Goal: Navigation & Orientation: Find specific page/section

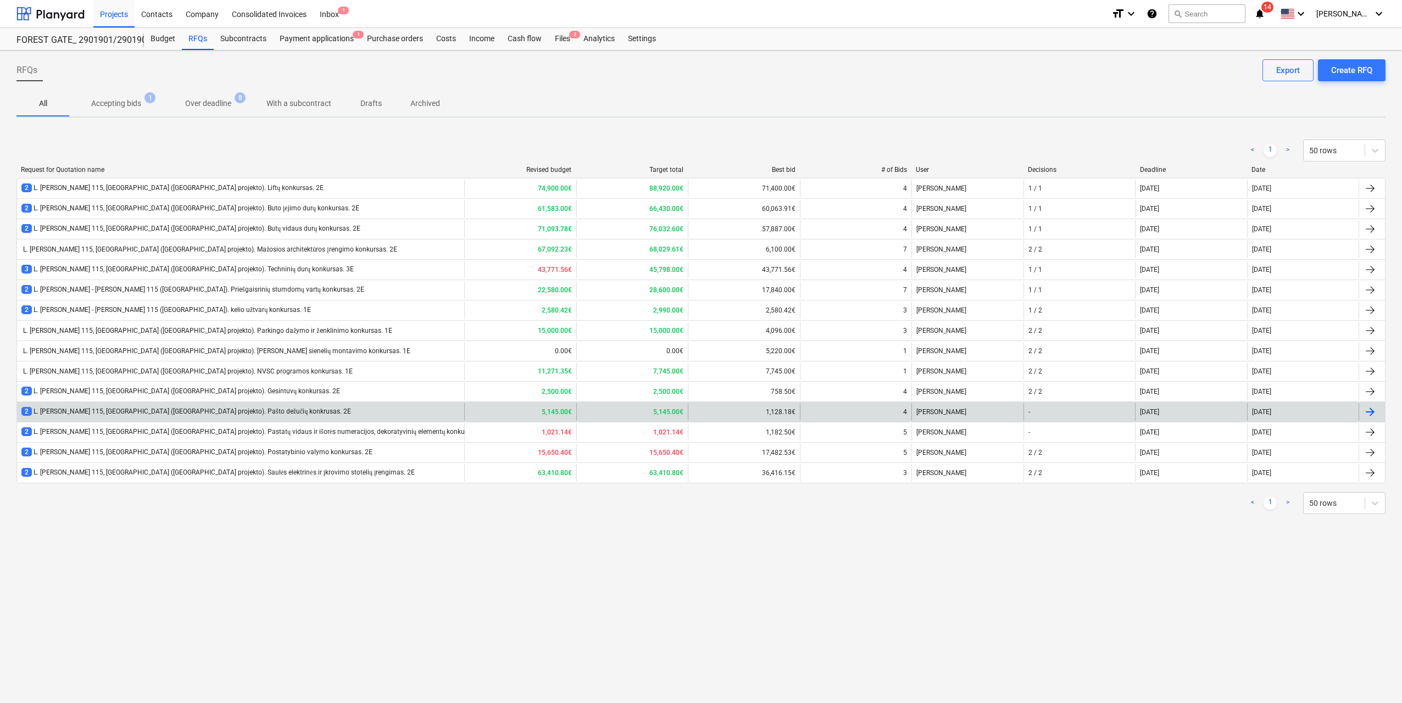
click at [186, 405] on div "2 L. [PERSON_NAME] 115, [GEOGRAPHIC_DATA] ([GEOGRAPHIC_DATA] projekto). Pašto d…" at bounding box center [240, 412] width 447 height 18
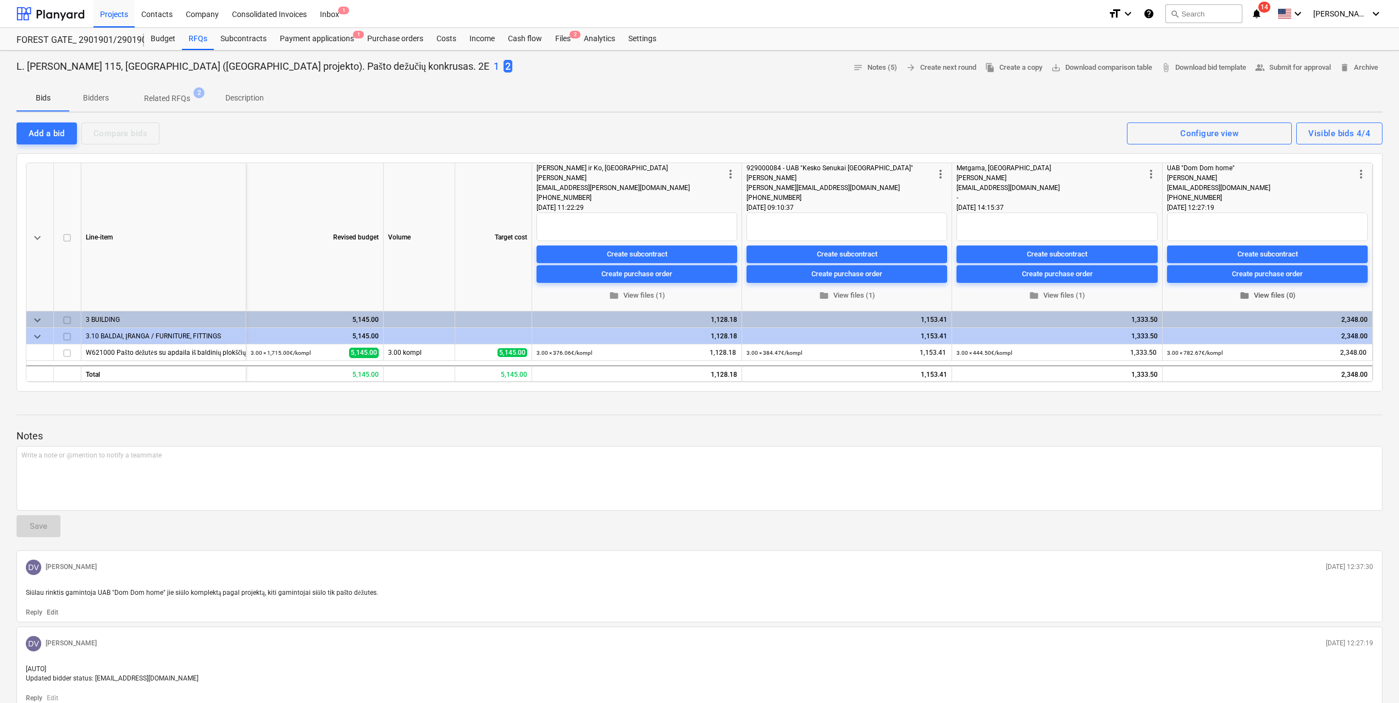
click at [1262, 299] on span "folder View files (0)" at bounding box center [1267, 296] width 192 height 13
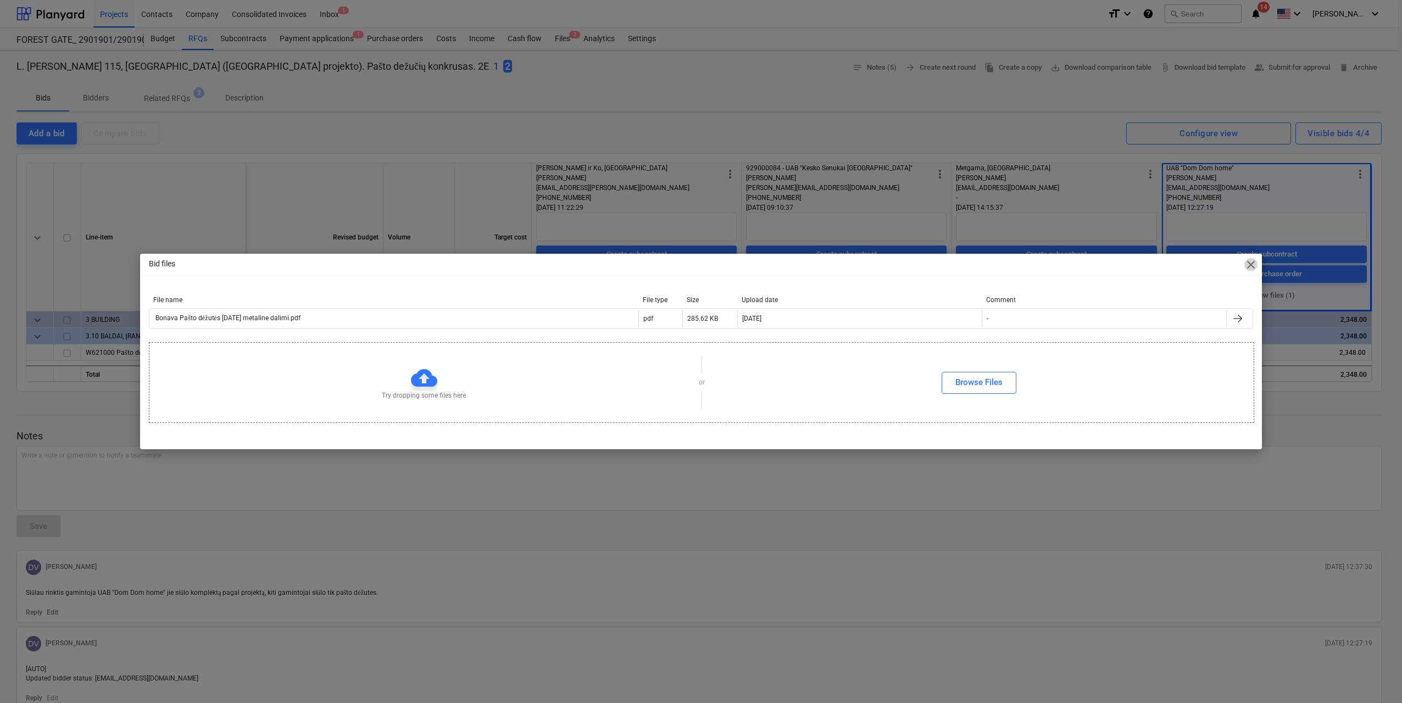
click at [1253, 267] on span "close" at bounding box center [1251, 264] width 13 height 13
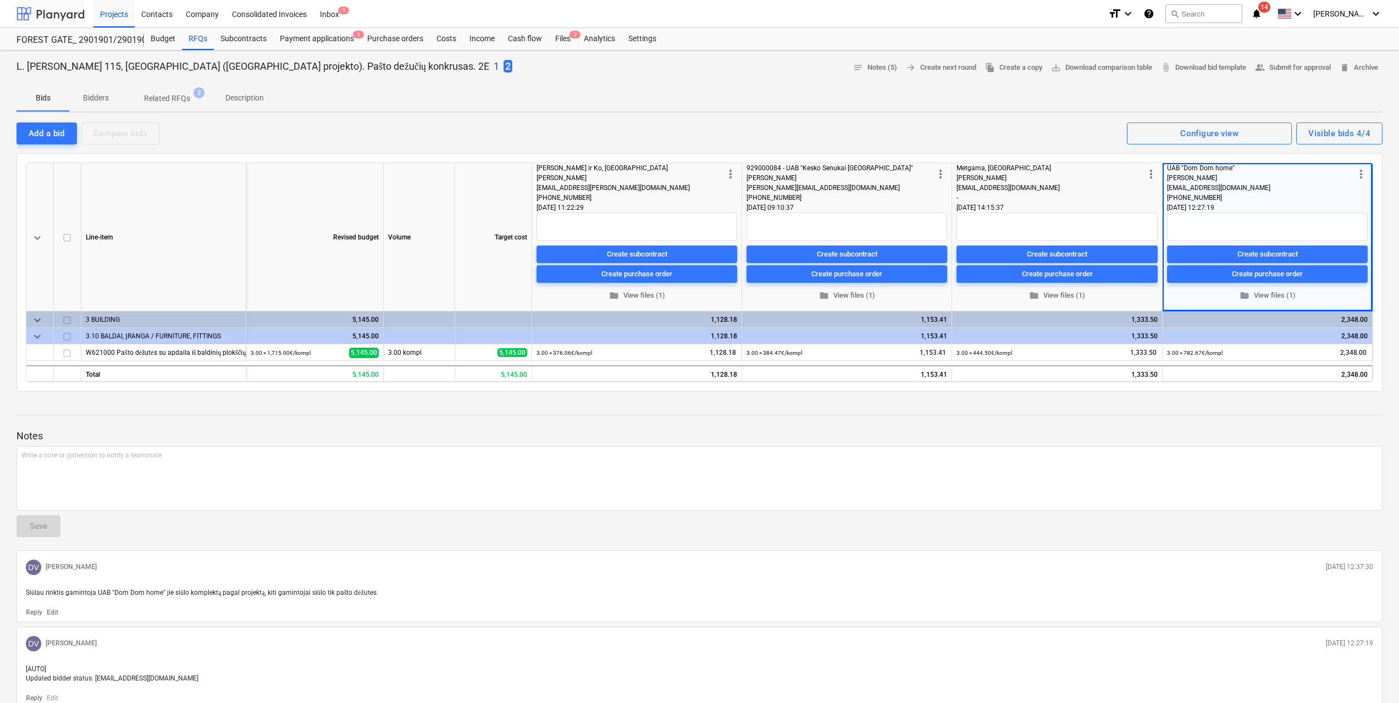
click at [59, 12] on div at bounding box center [50, 13] width 68 height 27
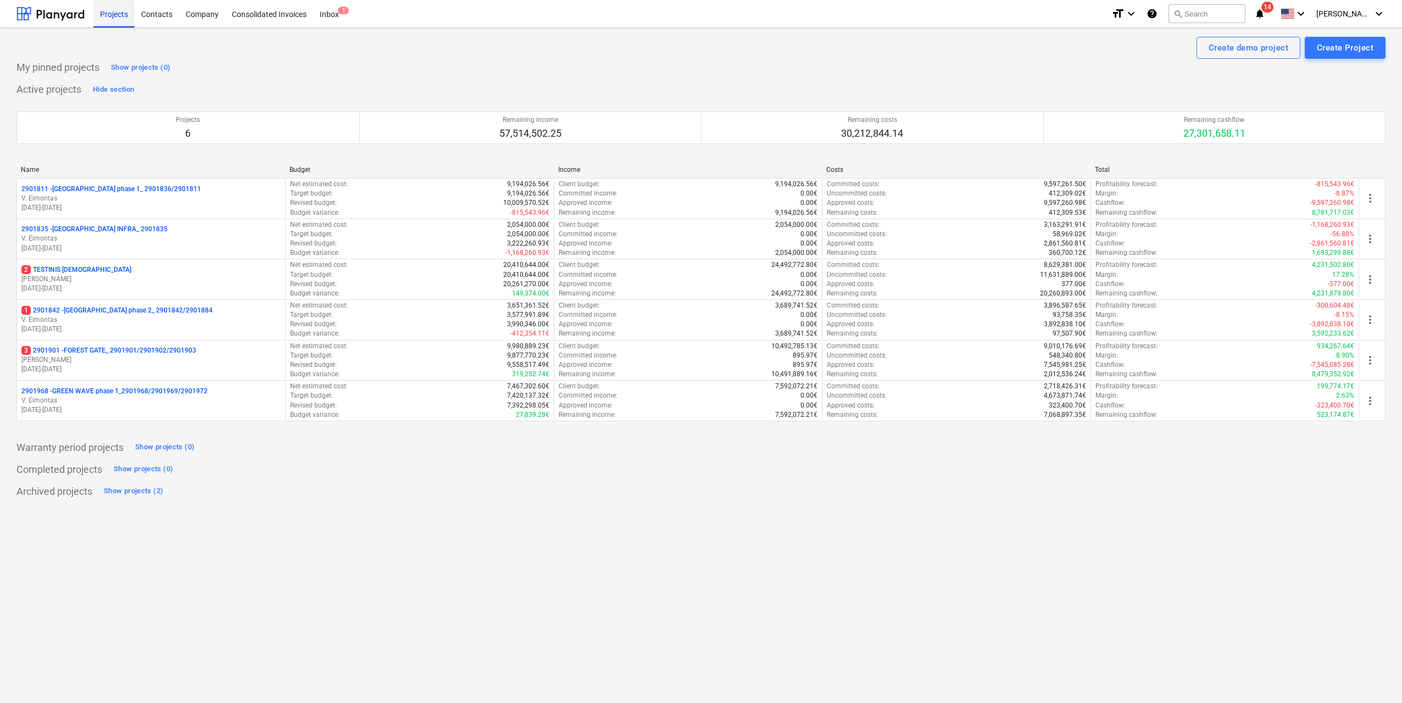
click at [123, 11] on div "Projects" at bounding box center [113, 13] width 41 height 28
click at [115, 17] on div "Projects" at bounding box center [113, 13] width 41 height 28
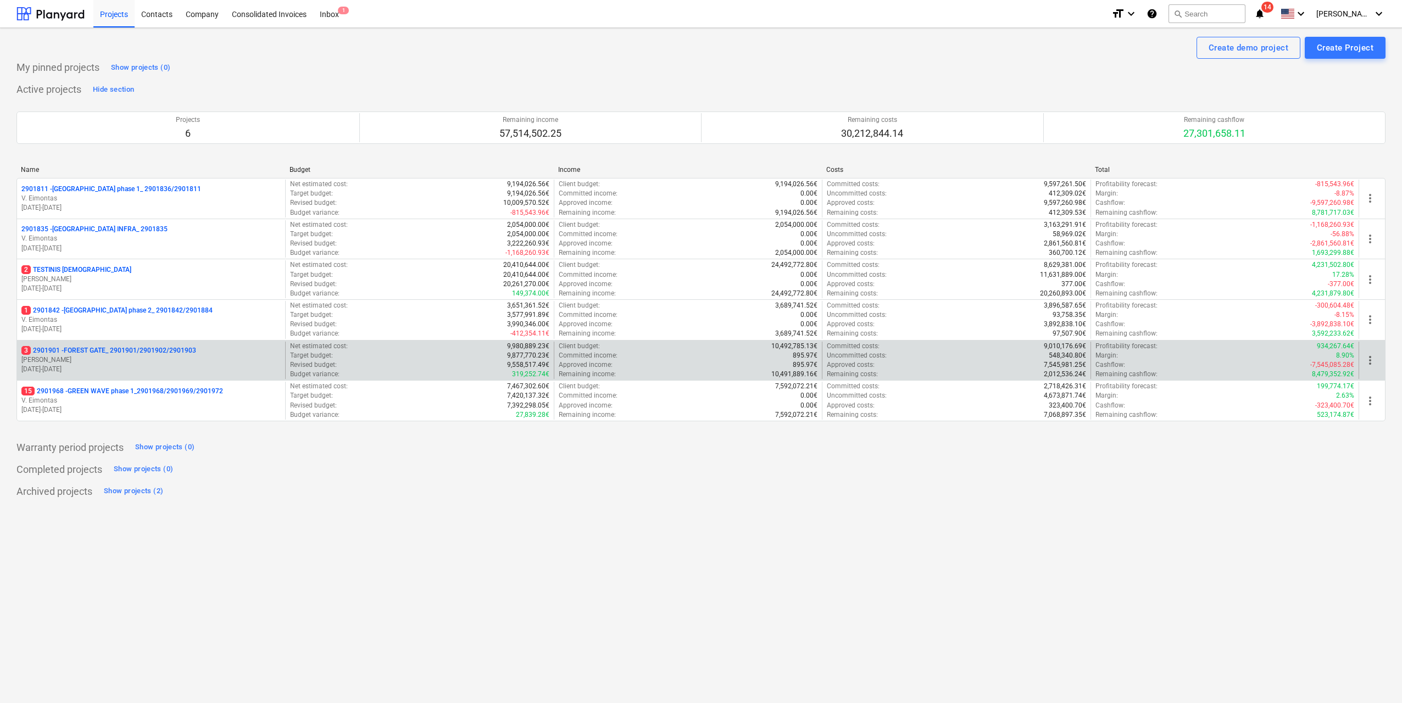
click at [95, 357] on p "[PERSON_NAME]" at bounding box center [150, 360] width 259 height 9
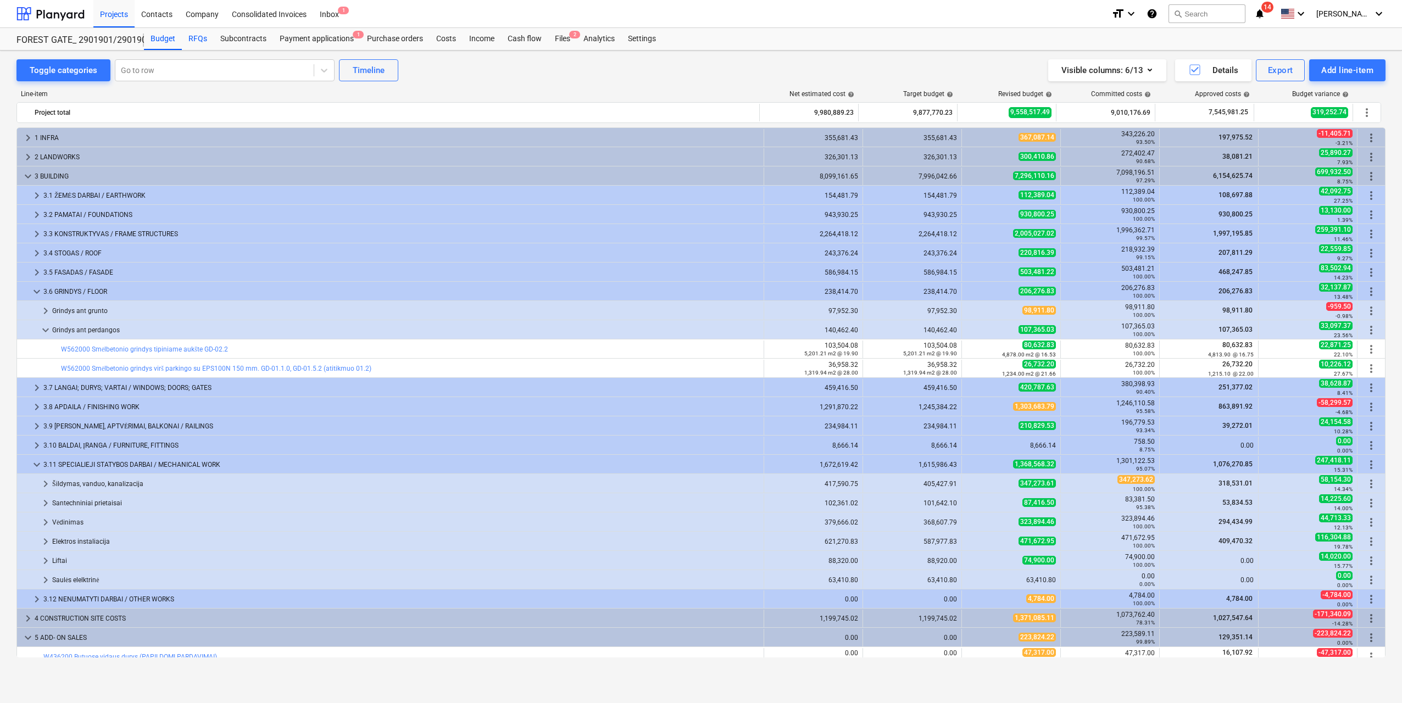
click at [202, 37] on div "RFQs" at bounding box center [198, 39] width 32 height 22
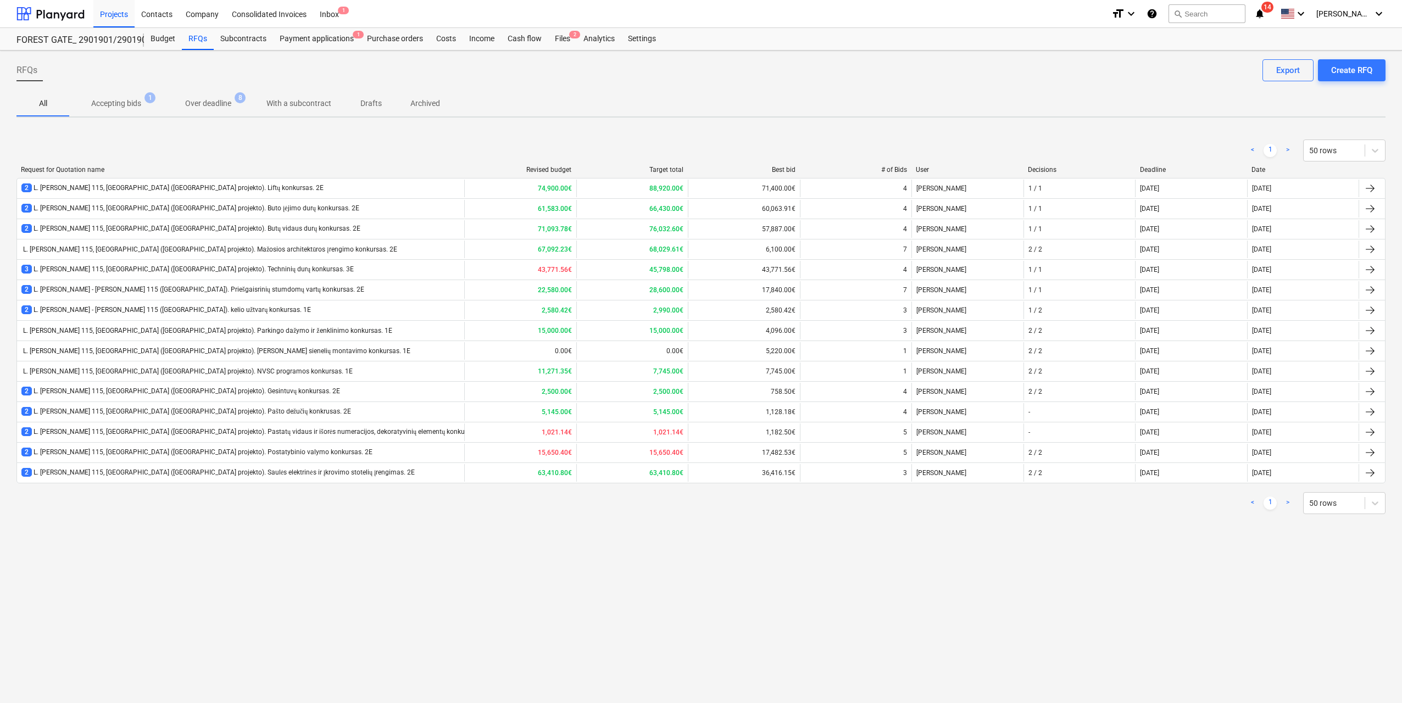
click at [243, 517] on div "< 1 > 50 rows" at bounding box center [701, 503] width 1370 height 31
click at [52, 15] on div at bounding box center [50, 13] width 68 height 27
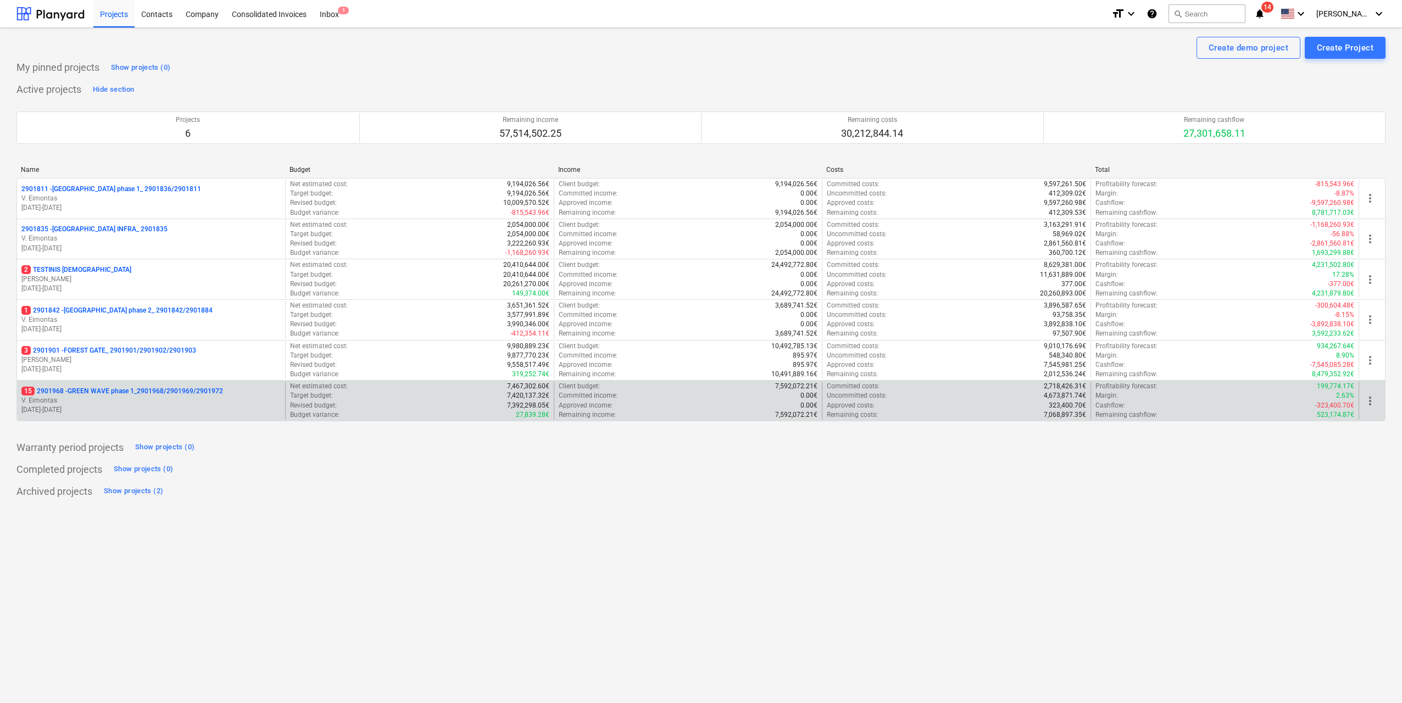
click at [135, 393] on p "15 2901968 - GREEN WAVE phase 1_2901968/2901969/2901972" at bounding box center [122, 391] width 202 height 9
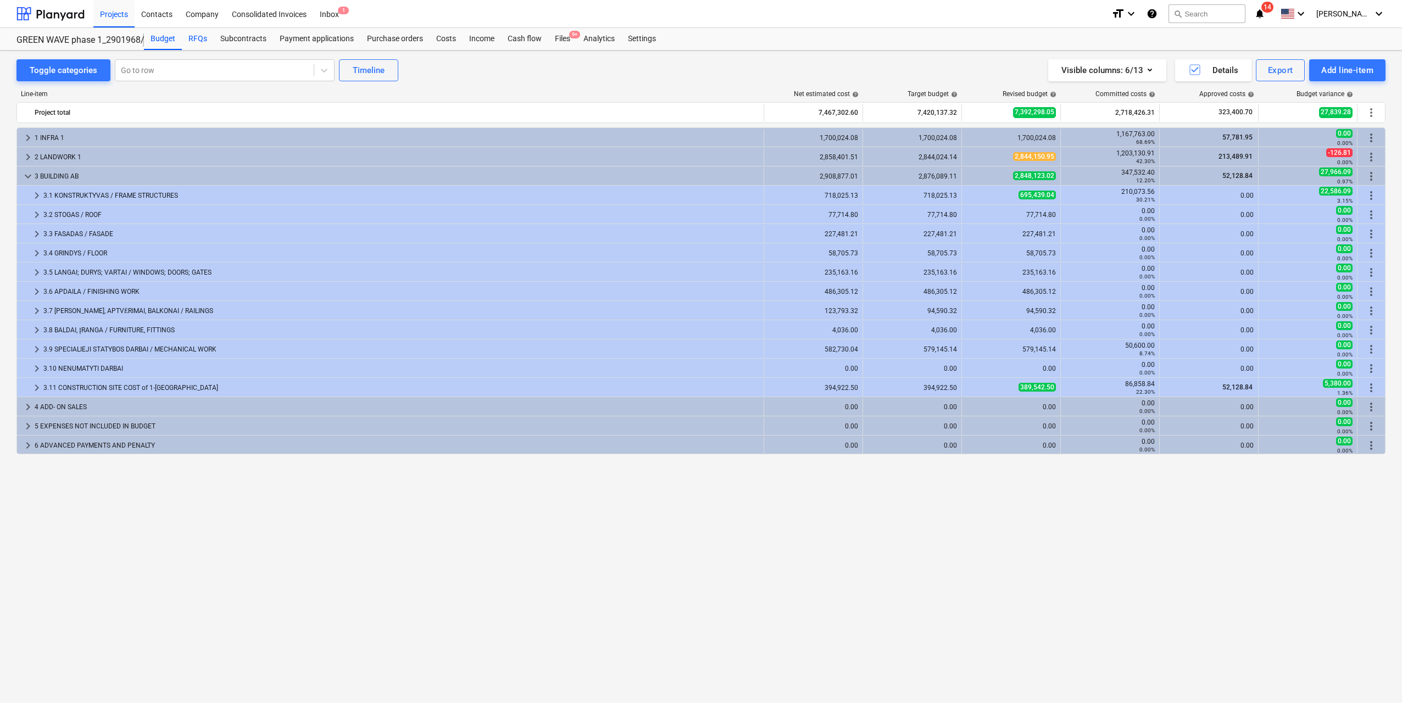
click at [201, 37] on div "RFQs" at bounding box center [198, 39] width 32 height 22
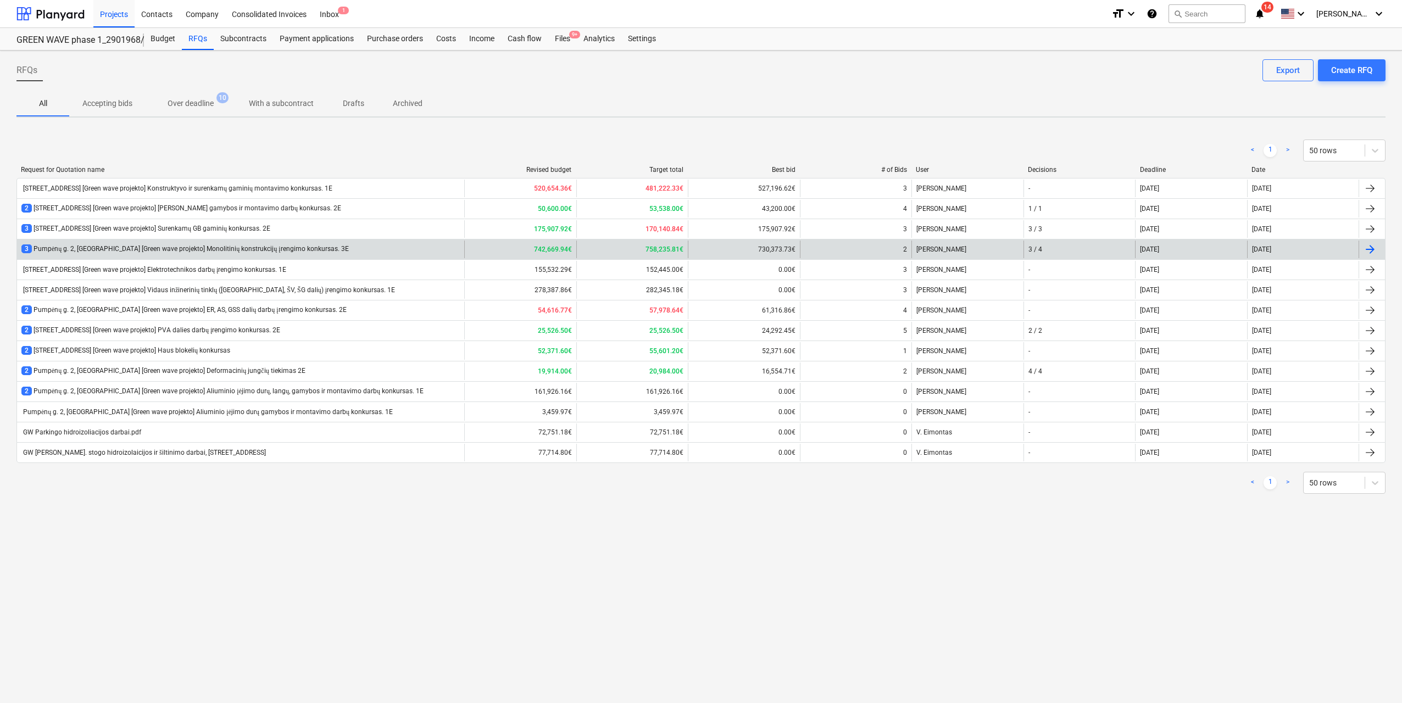
click at [335, 241] on div "3 [STREET_ADDRESS] [Green wave projekto] Monolitinių konstrukcijų įrengimo konk…" at bounding box center [240, 250] width 447 height 18
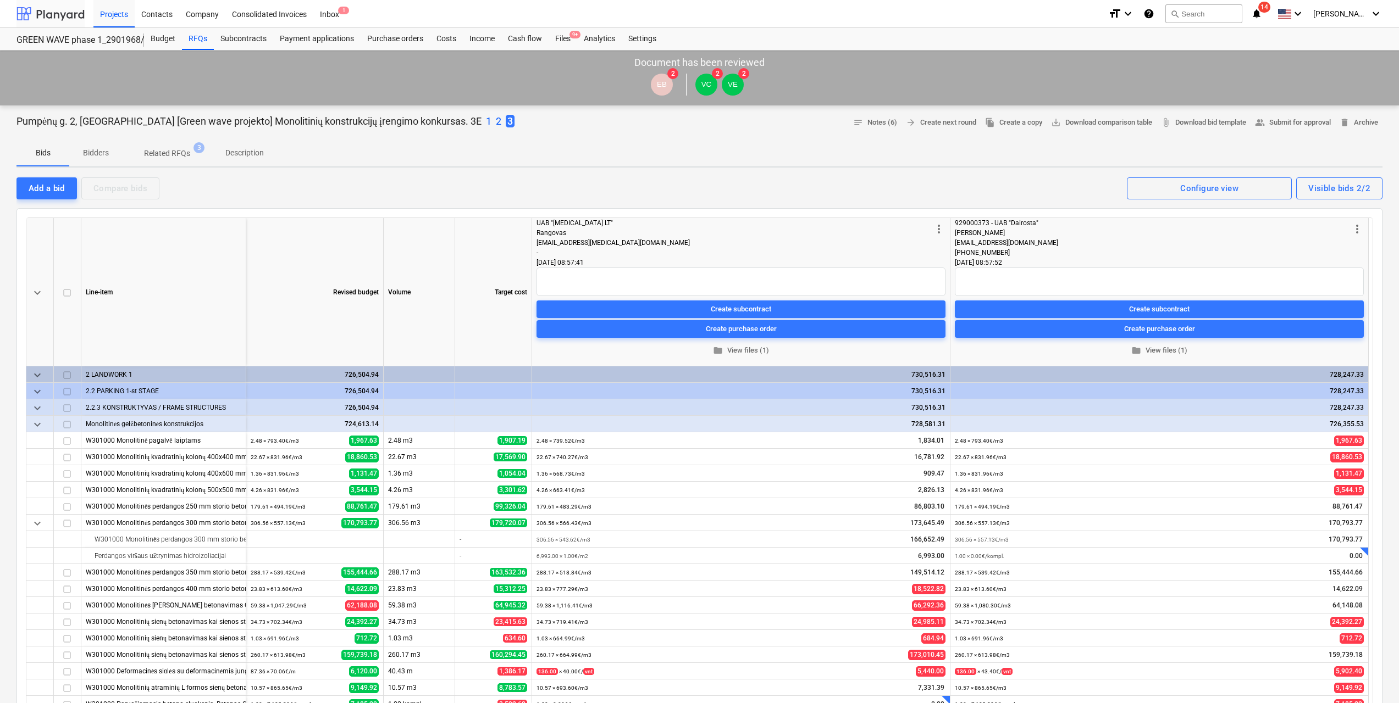
click at [71, 16] on div at bounding box center [50, 13] width 68 height 27
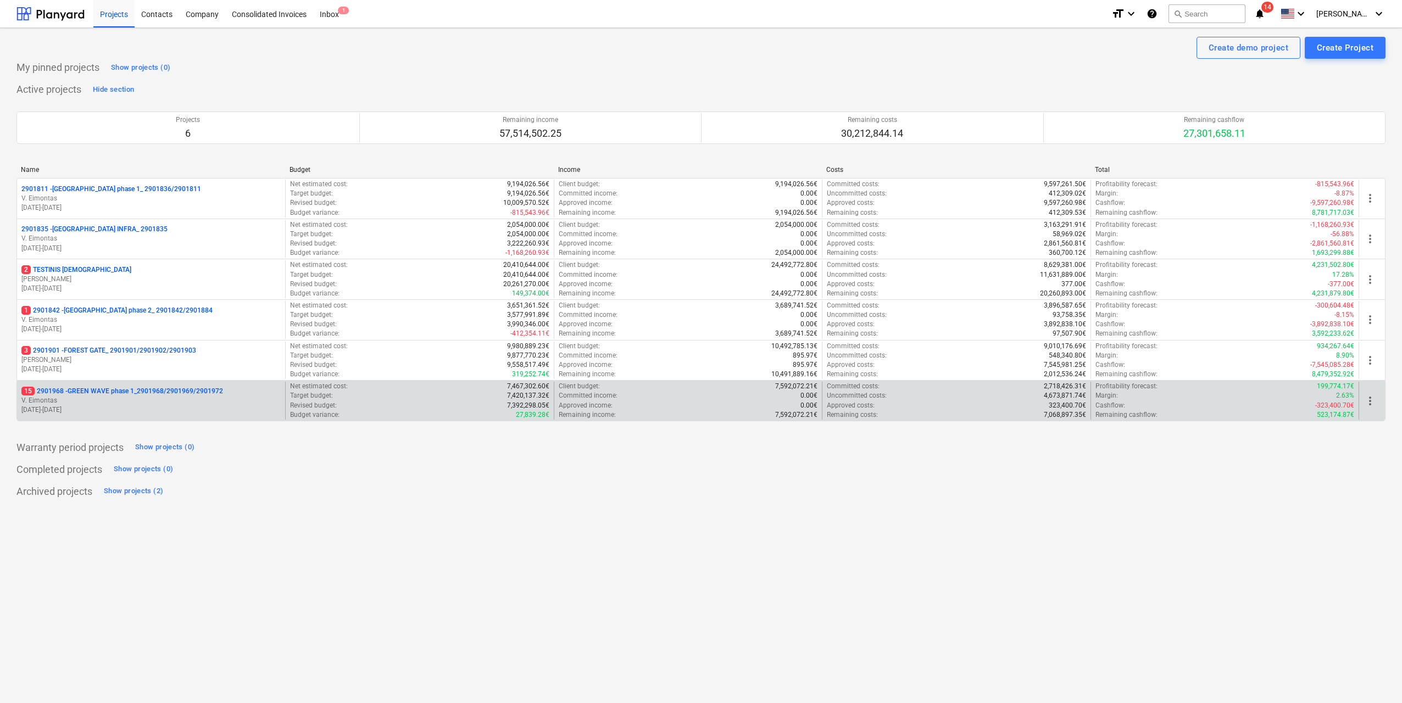
click at [170, 414] on p "[DATE] - [DATE]" at bounding box center [150, 410] width 259 height 9
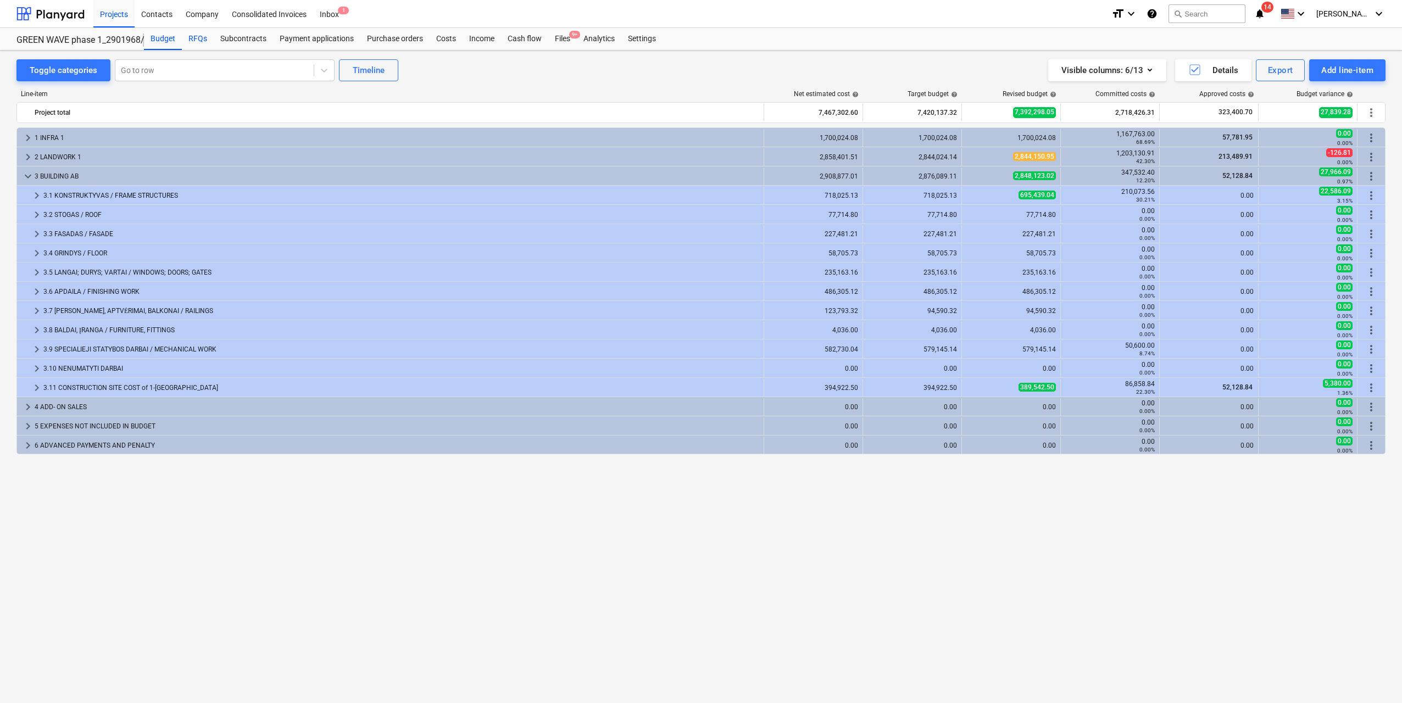
click at [201, 35] on div "RFQs" at bounding box center [198, 39] width 32 height 22
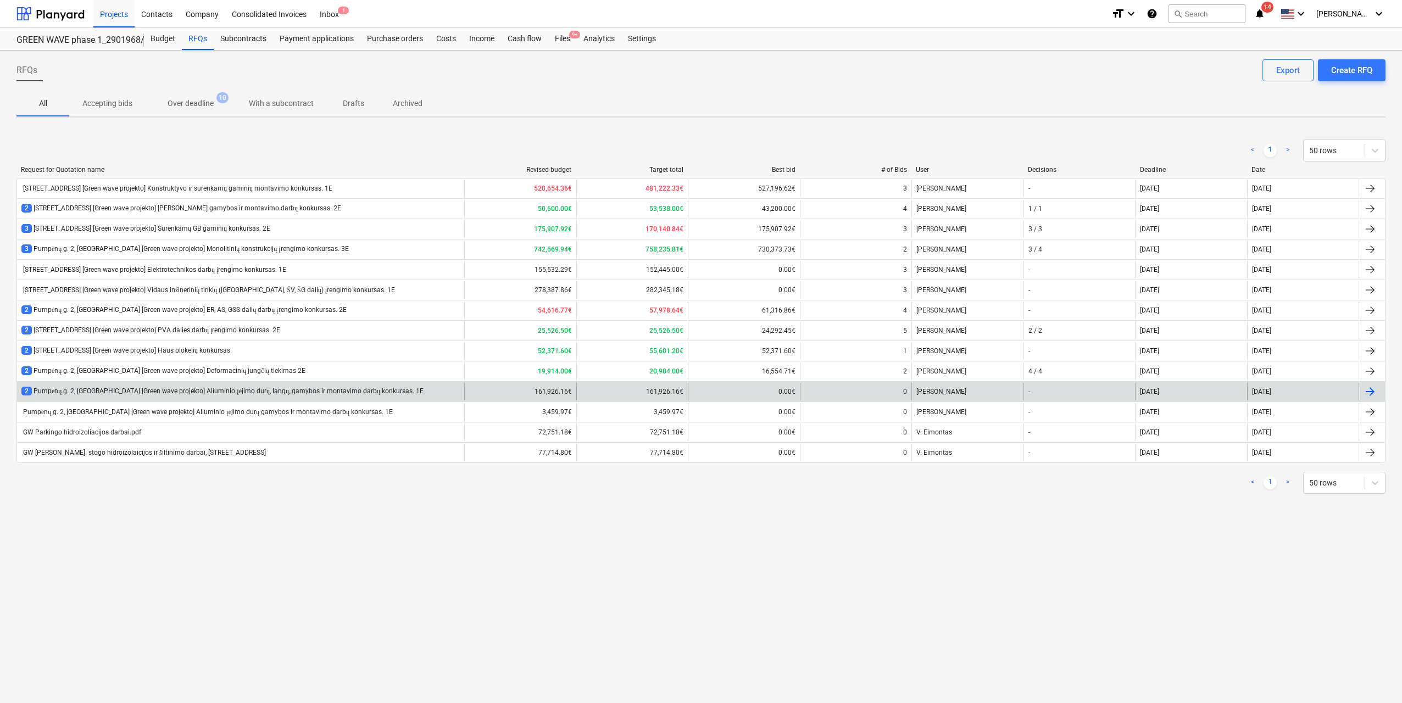
click at [373, 392] on div "2 [STREET_ADDRESS] [Green wave projekto] Aliuminio įėjimo durų, langų, gamybos …" at bounding box center [222, 391] width 402 height 9
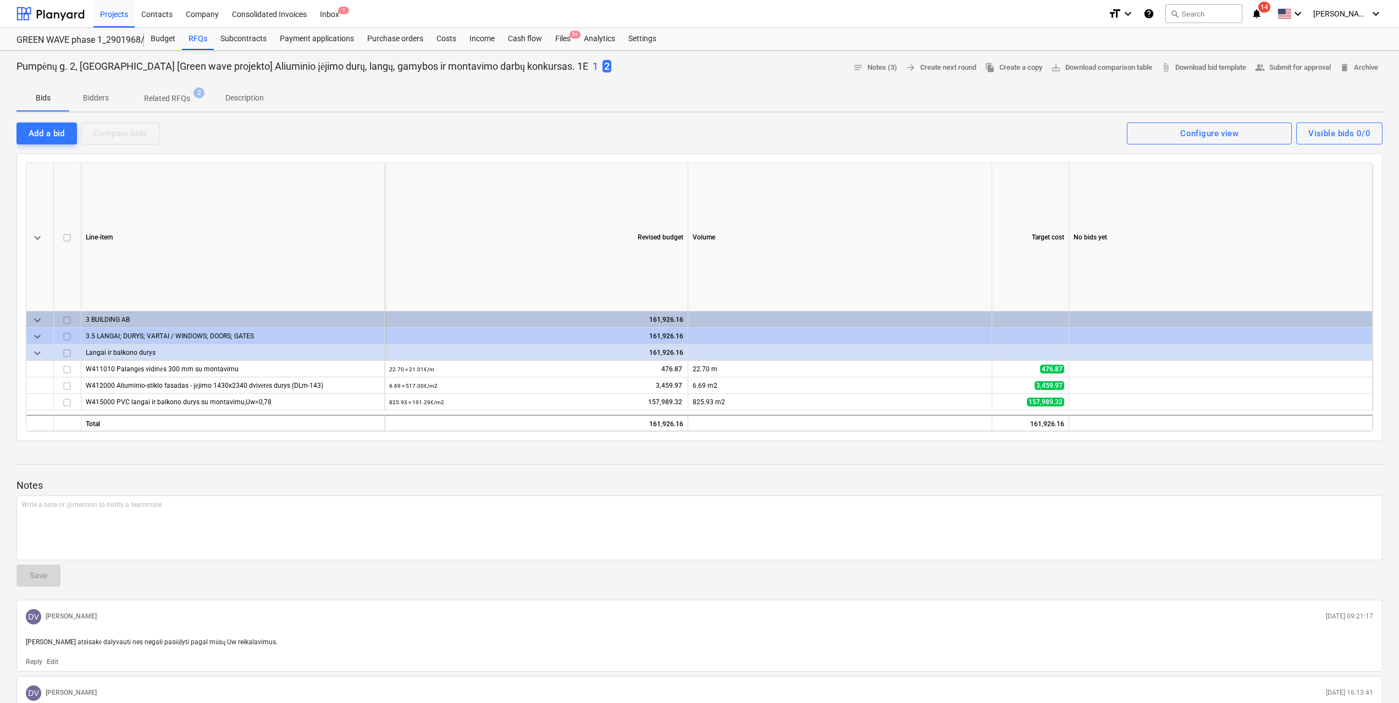
click at [97, 95] on p "Bidders" at bounding box center [95, 98] width 26 height 12
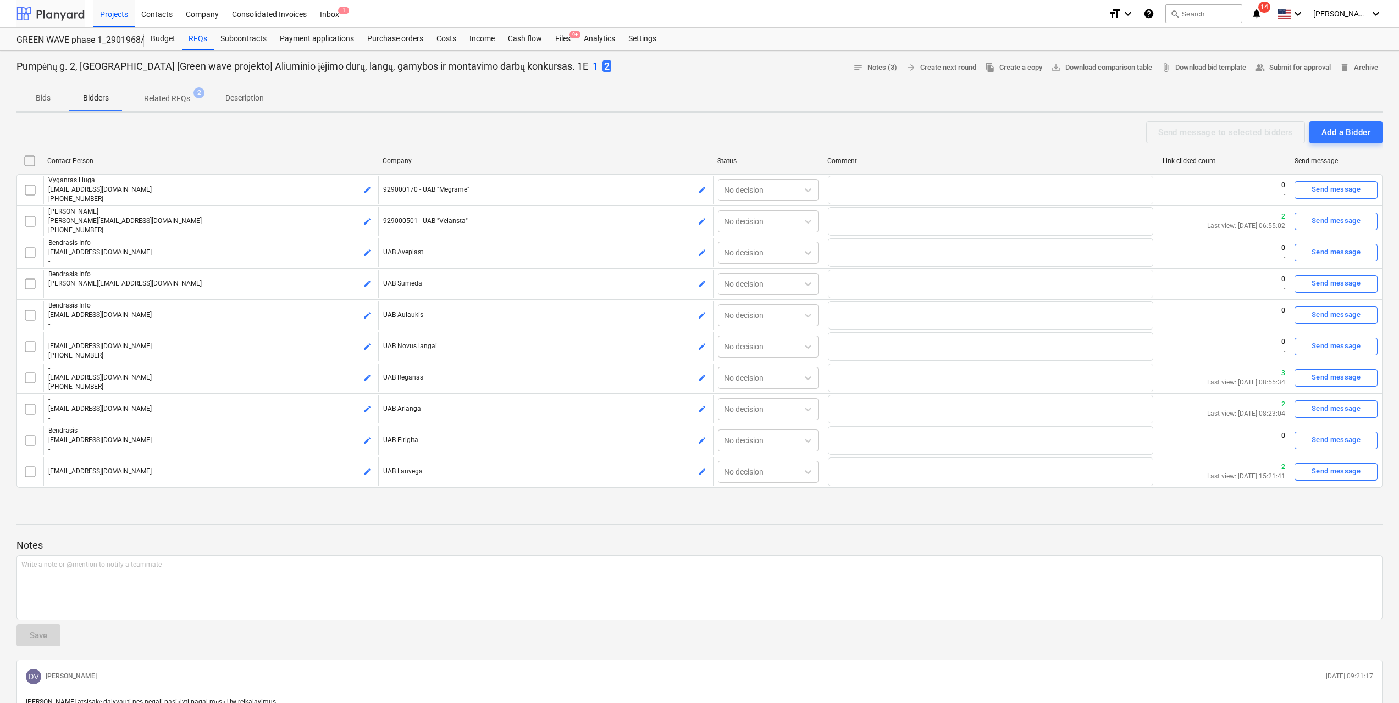
click at [64, 15] on div at bounding box center [50, 13] width 68 height 27
